Goal: Task Accomplishment & Management: Complete application form

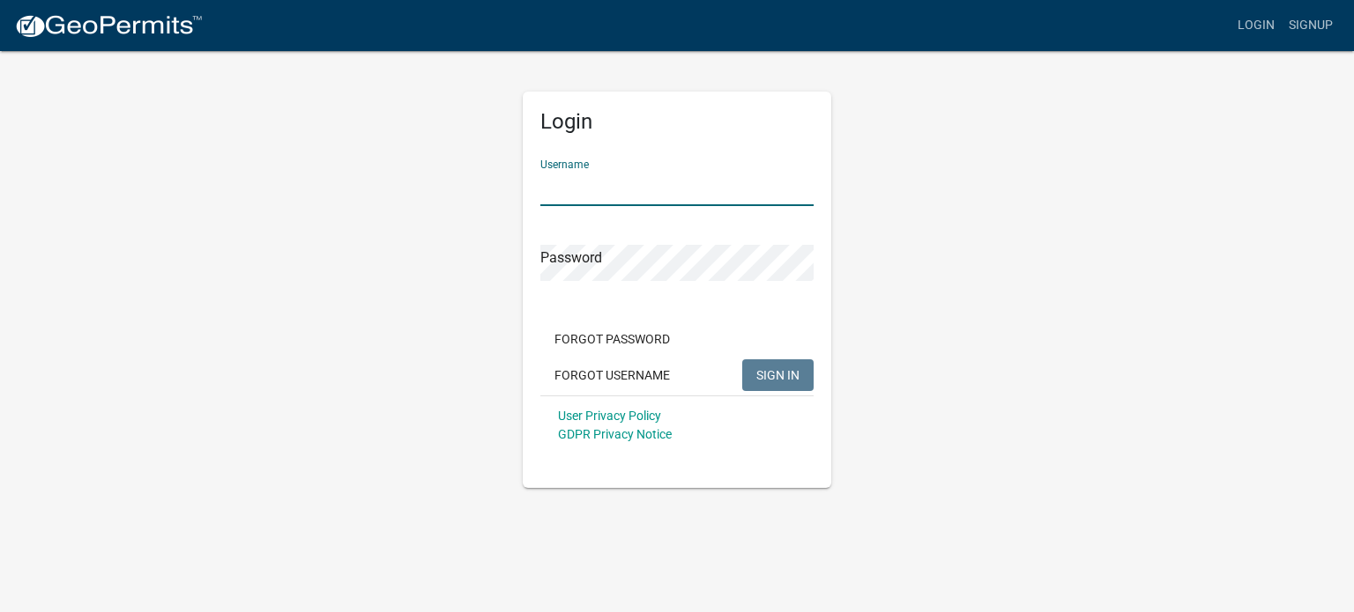
click at [637, 194] on input "Username" at bounding box center [676, 188] width 273 height 36
type input "jdrumm12"
click at [742, 360] on button "SIGN IN" at bounding box center [777, 376] width 71 height 32
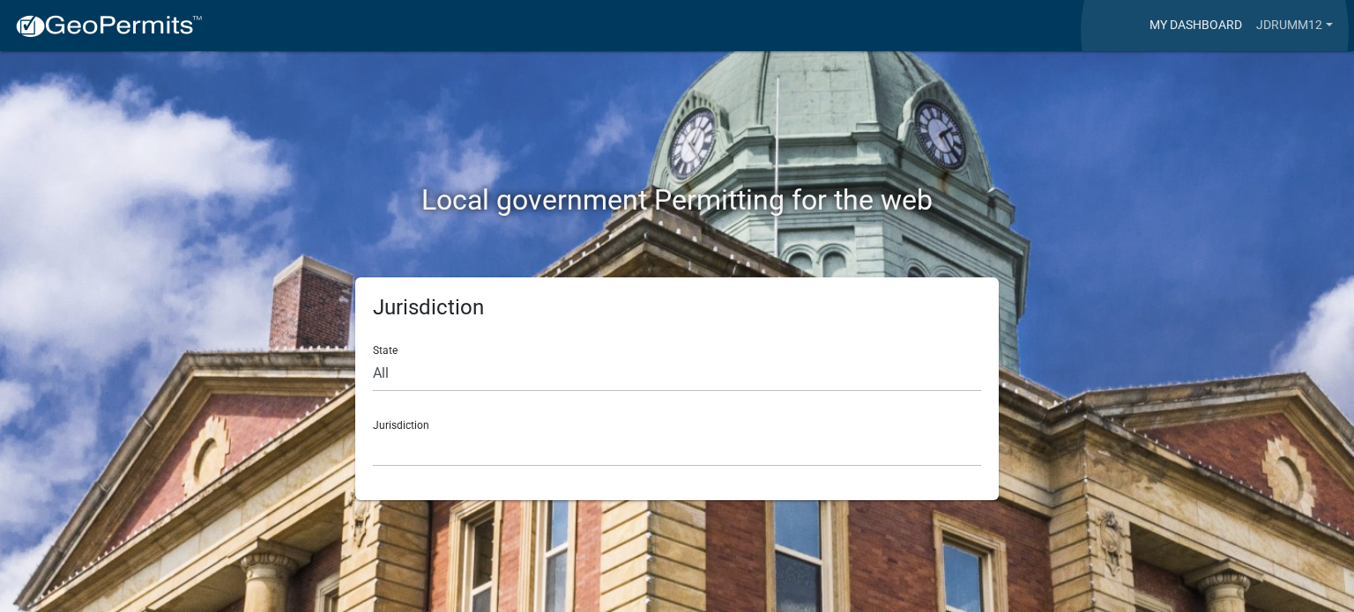
click at [1214, 31] on link "My Dashboard" at bounding box center [1195, 25] width 107 height 33
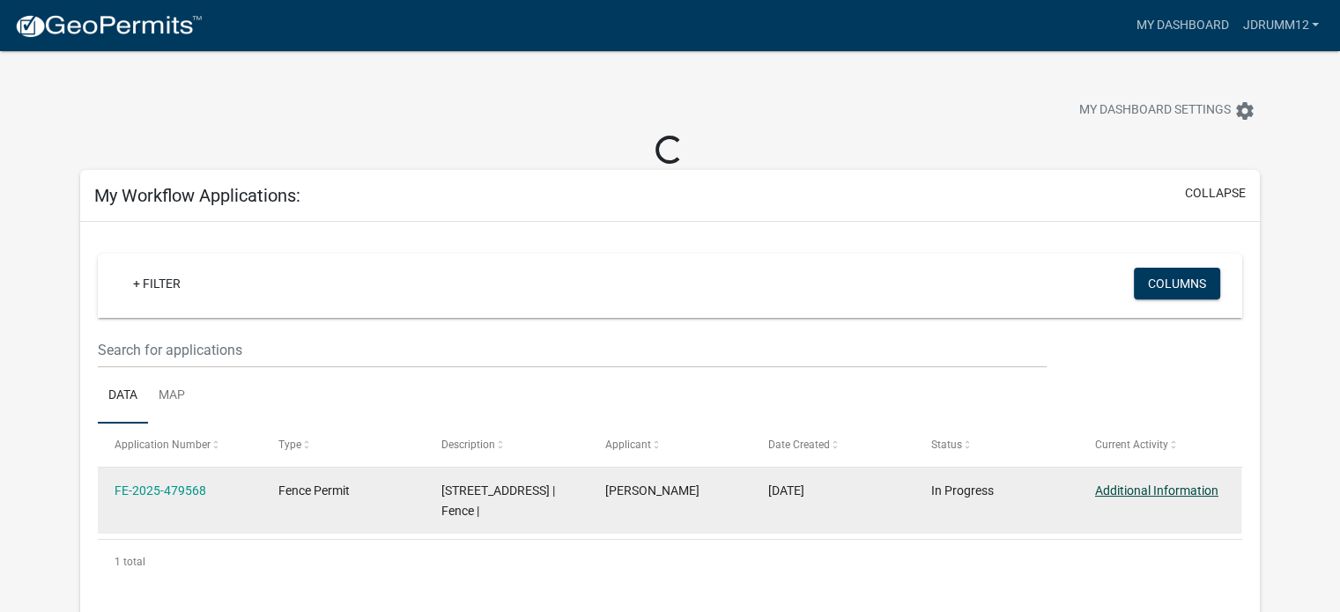
click at [1146, 489] on link "Additional Information" at bounding box center [1156, 491] width 123 height 14
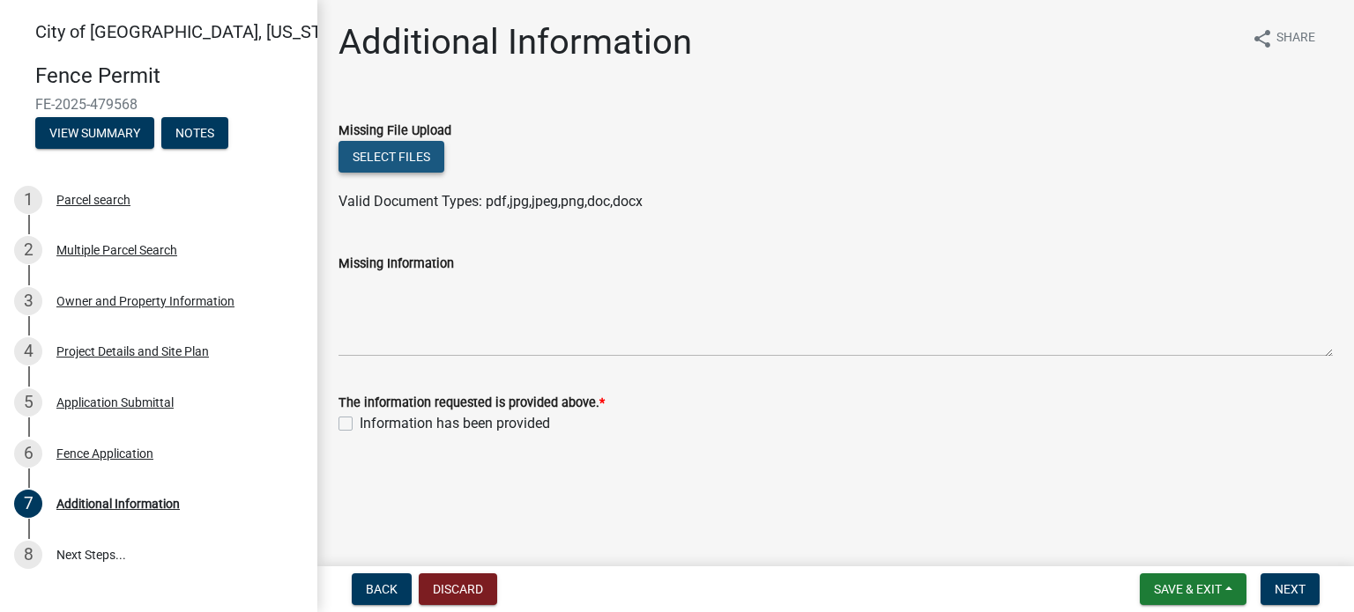
click at [381, 160] on button "Select files" at bounding box center [391, 157] width 106 height 32
click at [146, 357] on div "Project Details and Site Plan" at bounding box center [132, 351] width 152 height 12
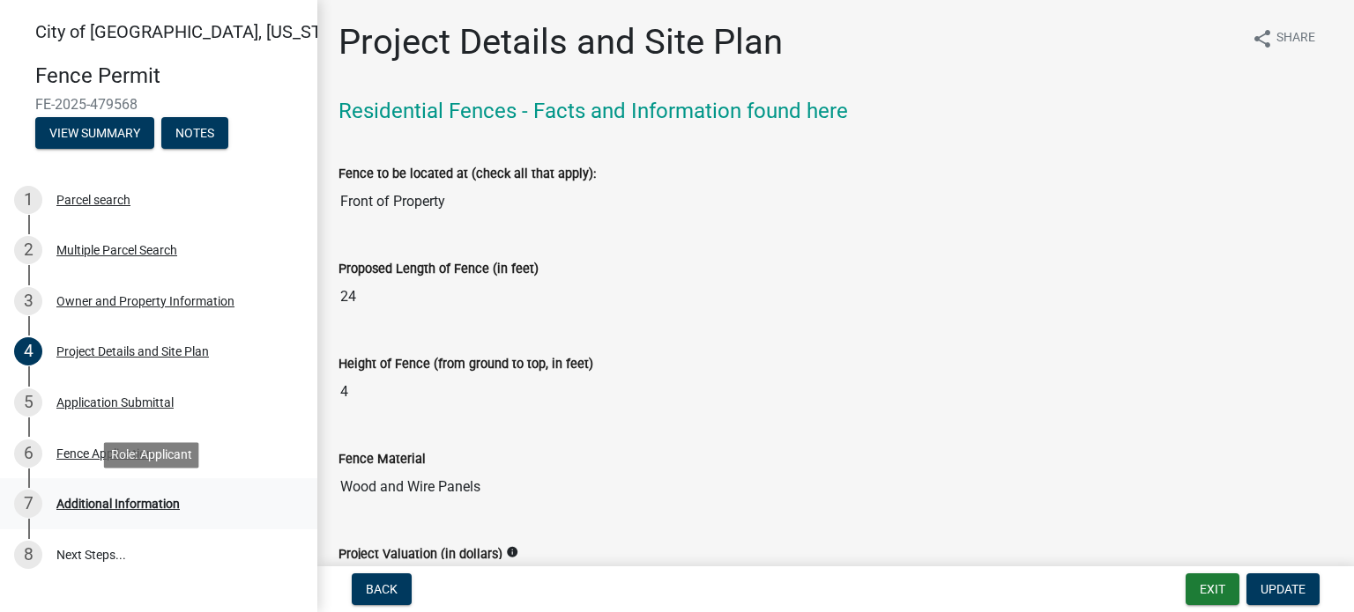
click at [113, 506] on div "Additional Information" at bounding box center [117, 504] width 123 height 12
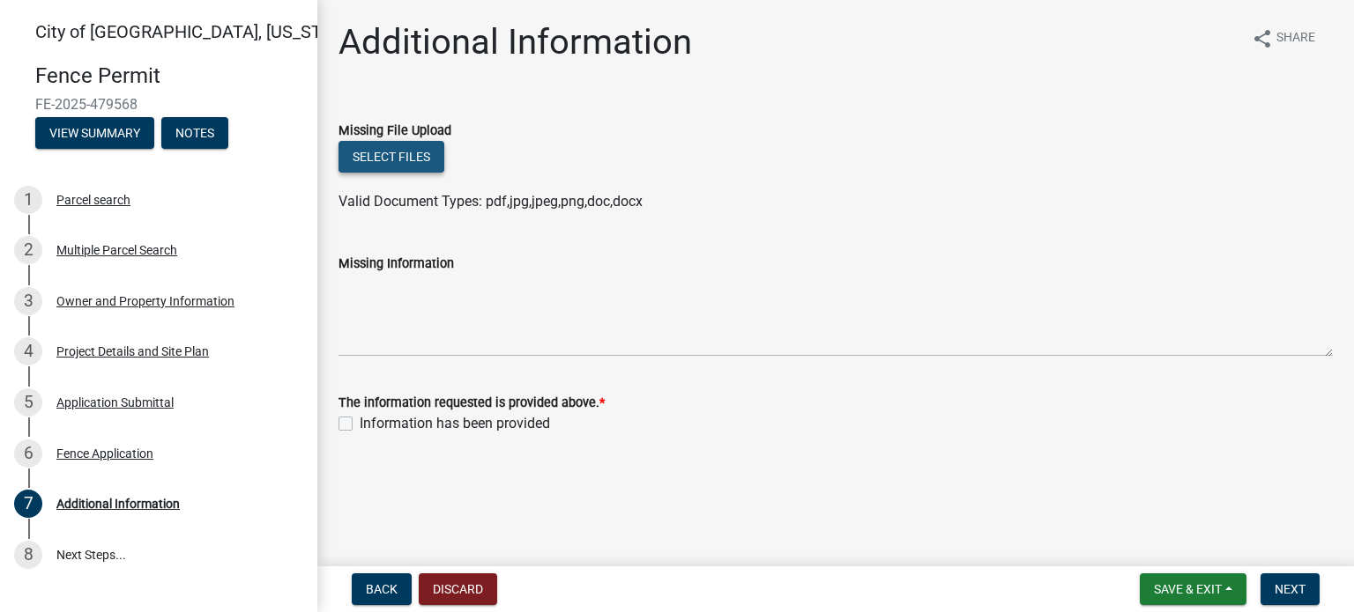
click at [388, 158] on button "Select files" at bounding box center [391, 157] width 106 height 32
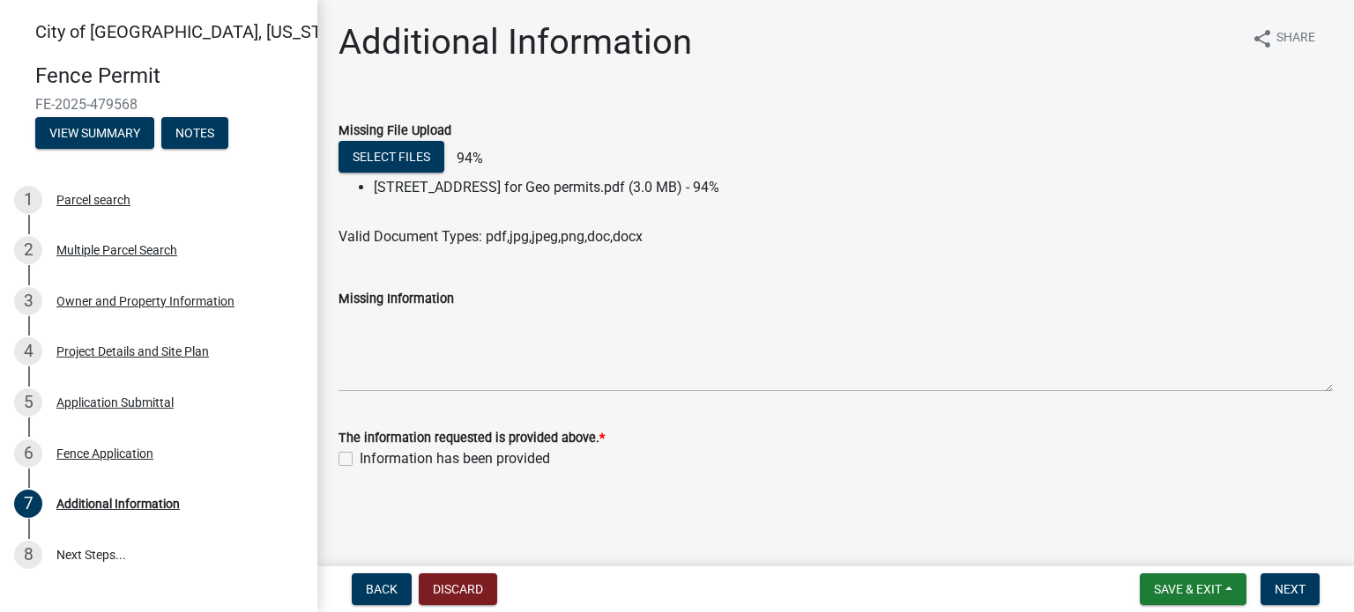
click at [360, 457] on label "Information has been provided" at bounding box center [455, 459] width 190 height 21
click at [360, 457] on input "Information has been provided" at bounding box center [365, 454] width 11 height 11
checkbox input "true"
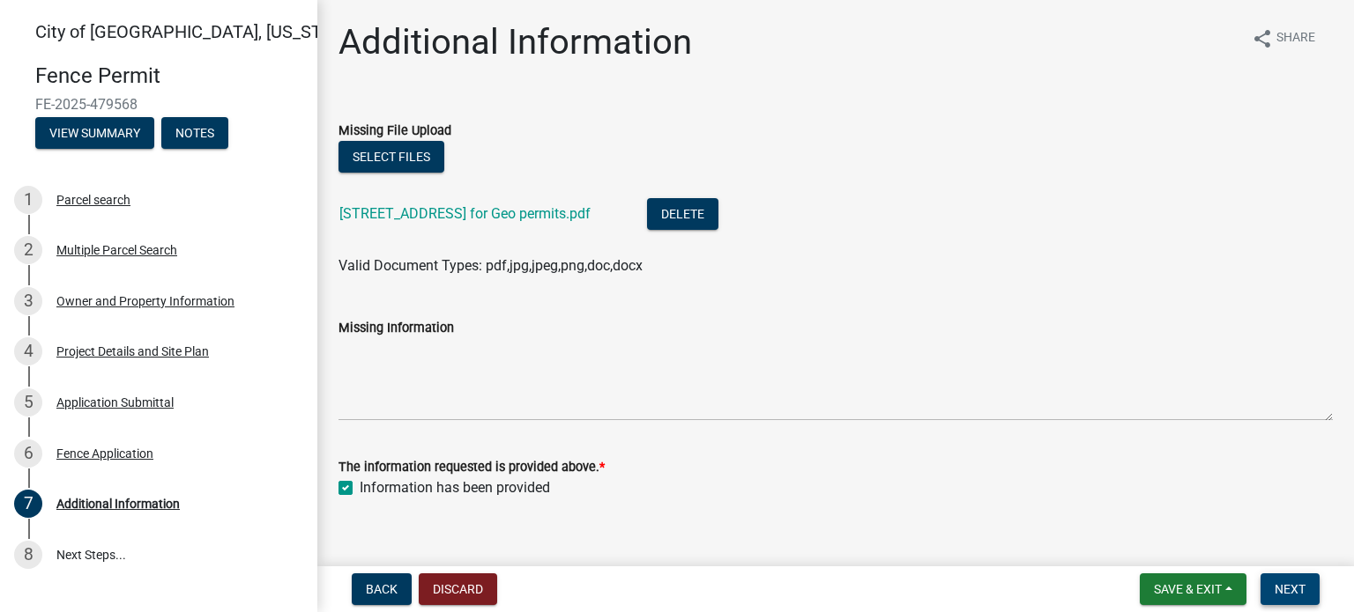
click at [1287, 588] on span "Next" at bounding box center [1289, 589] width 31 height 14
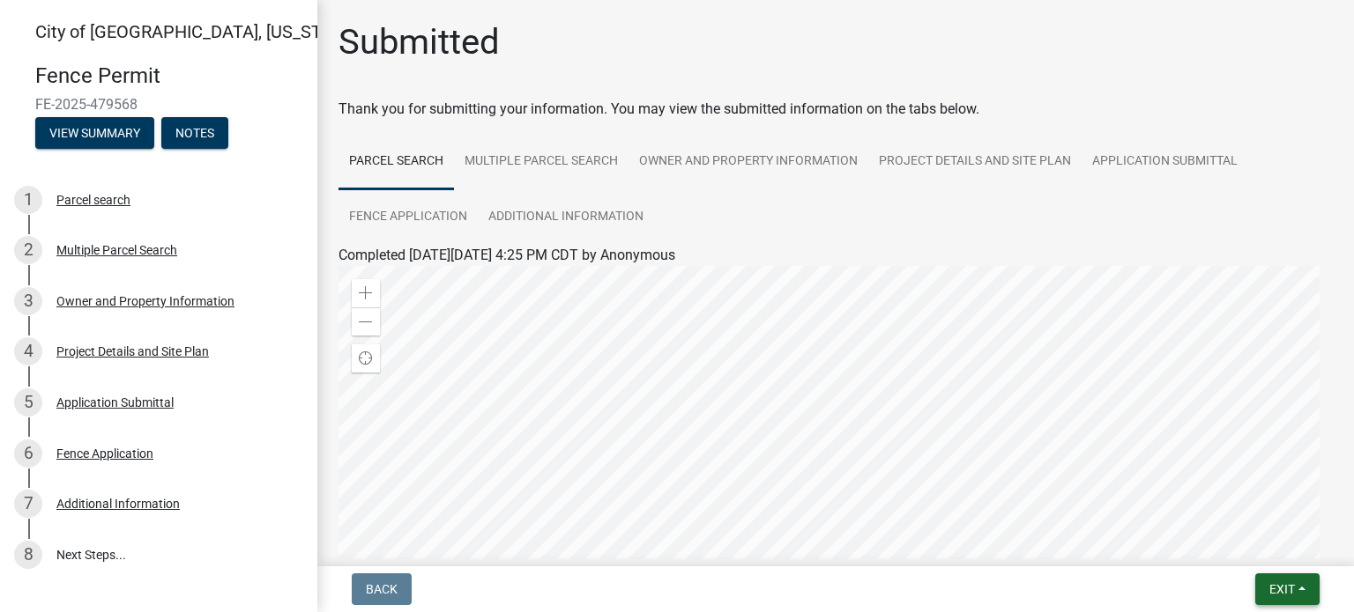
click at [1272, 595] on span "Exit" at bounding box center [1282, 589] width 26 height 14
click at [1260, 552] on button "Save & Exit" at bounding box center [1249, 544] width 141 height 42
